Goal: Task Accomplishment & Management: Manage account settings

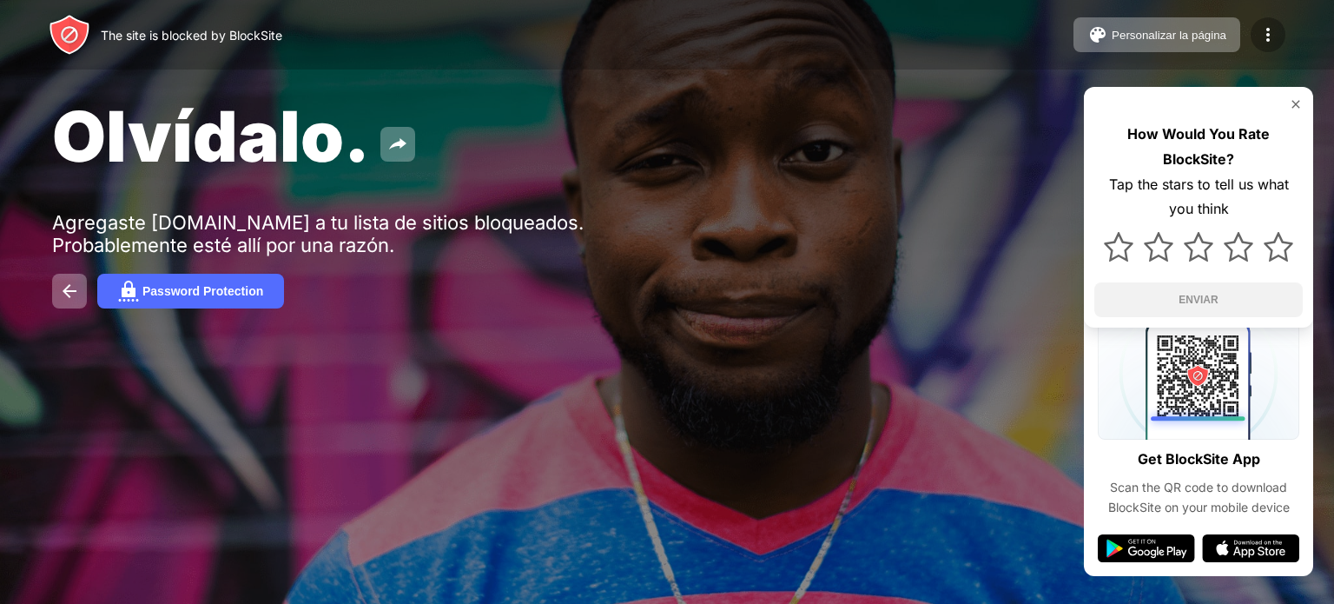
click at [1281, 45] on div at bounding box center [1267, 34] width 35 height 35
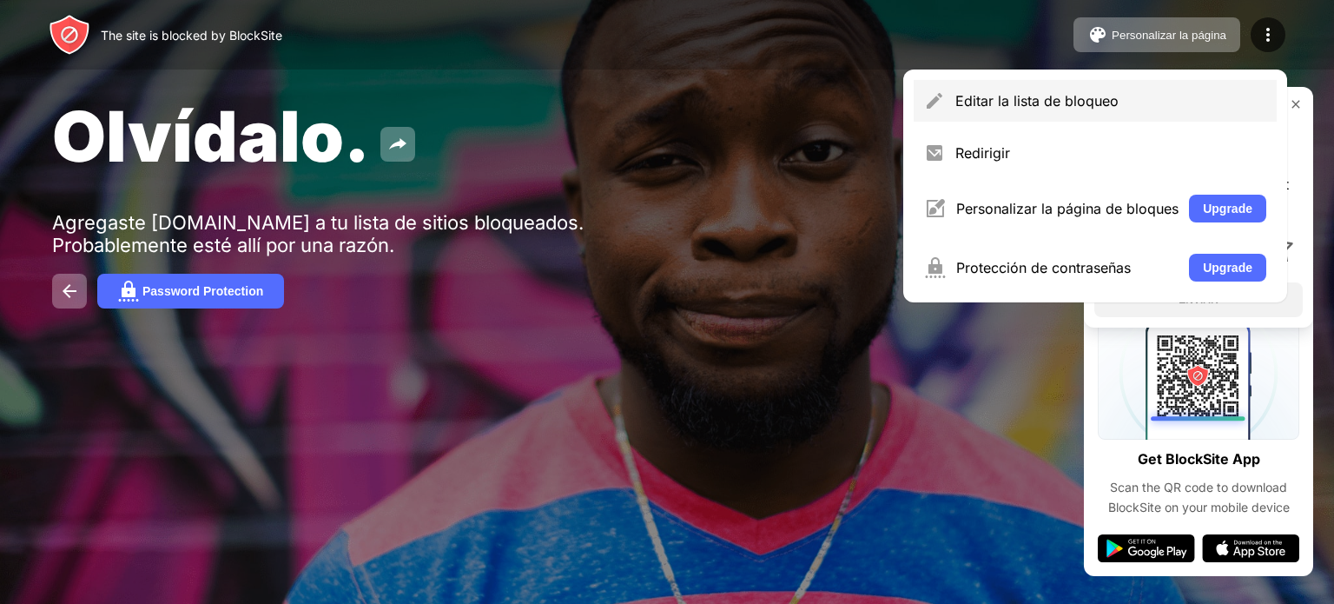
click at [1013, 93] on div "Editar la lista de bloqueo" at bounding box center [1110, 100] width 311 height 17
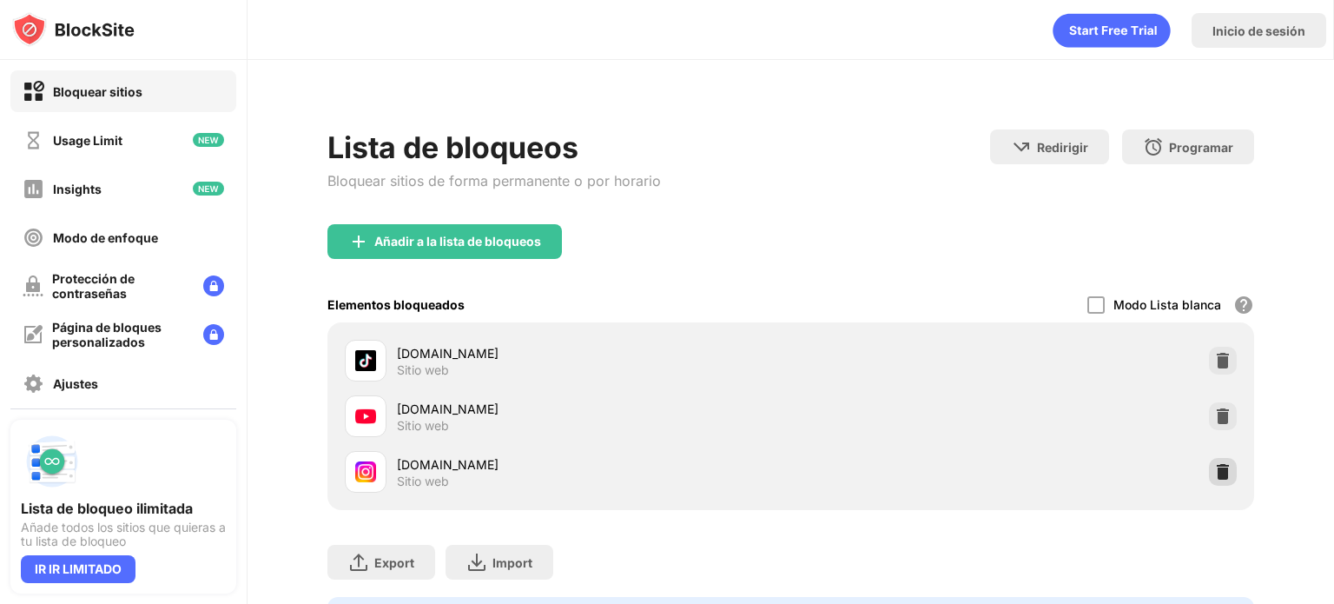
click at [1214, 471] on img at bounding box center [1222, 471] width 17 height 17
